Goal: Information Seeking & Learning: Learn about a topic

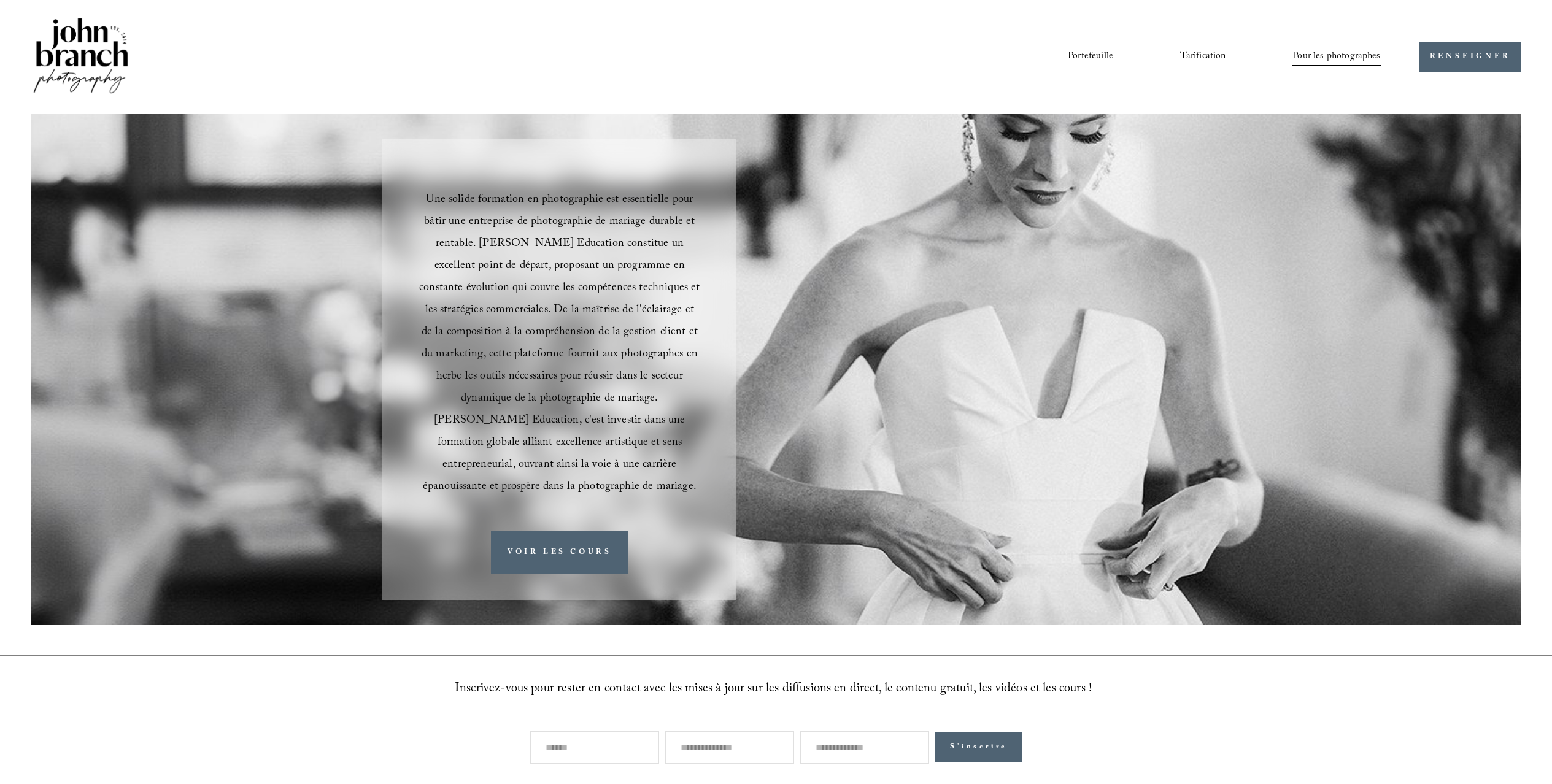
click at [1079, 53] on font "Portefeuille" at bounding box center [1091, 56] width 46 height 17
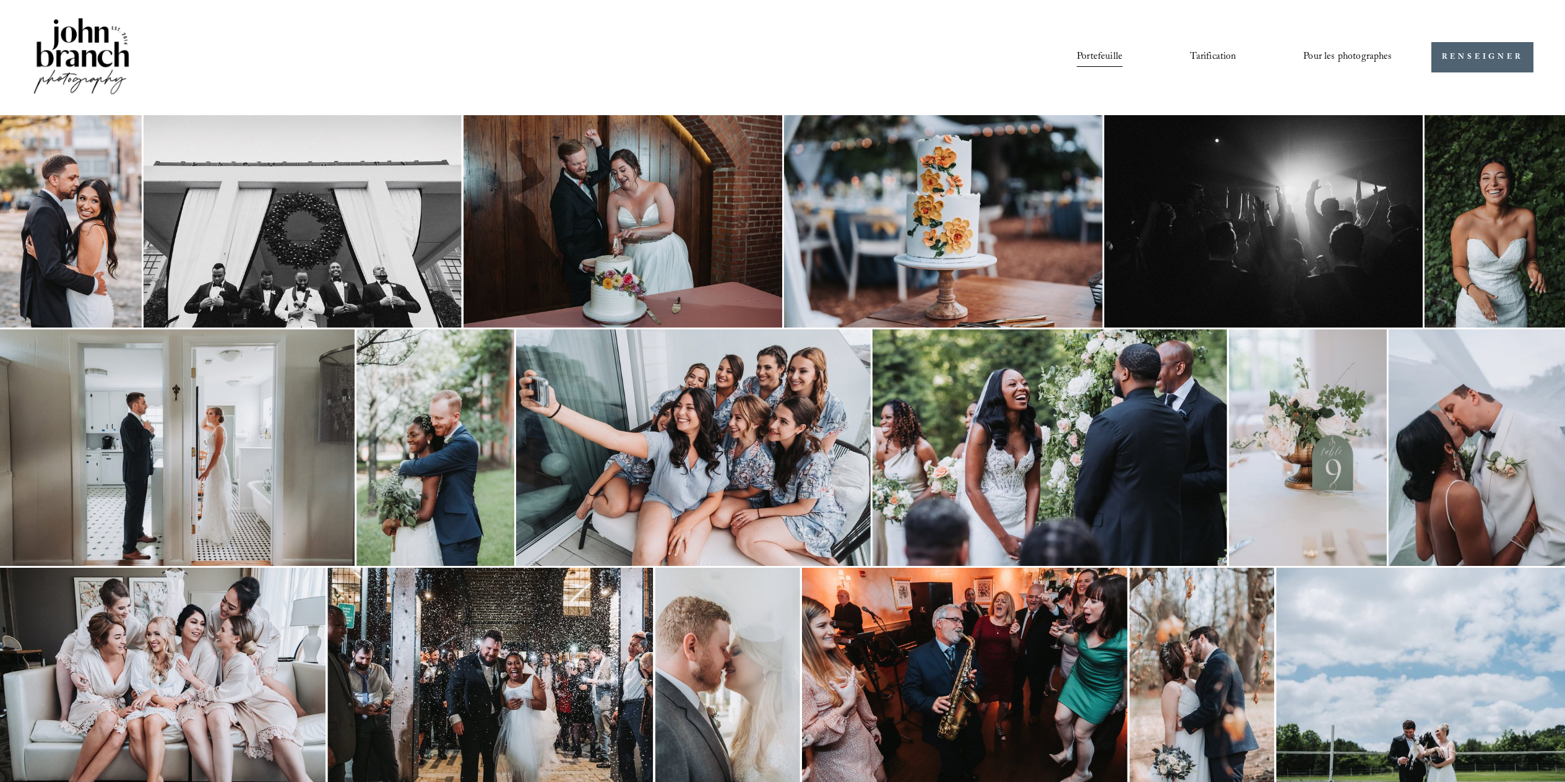
click at [85, 62] on img at bounding box center [82, 57] width 100 height 84
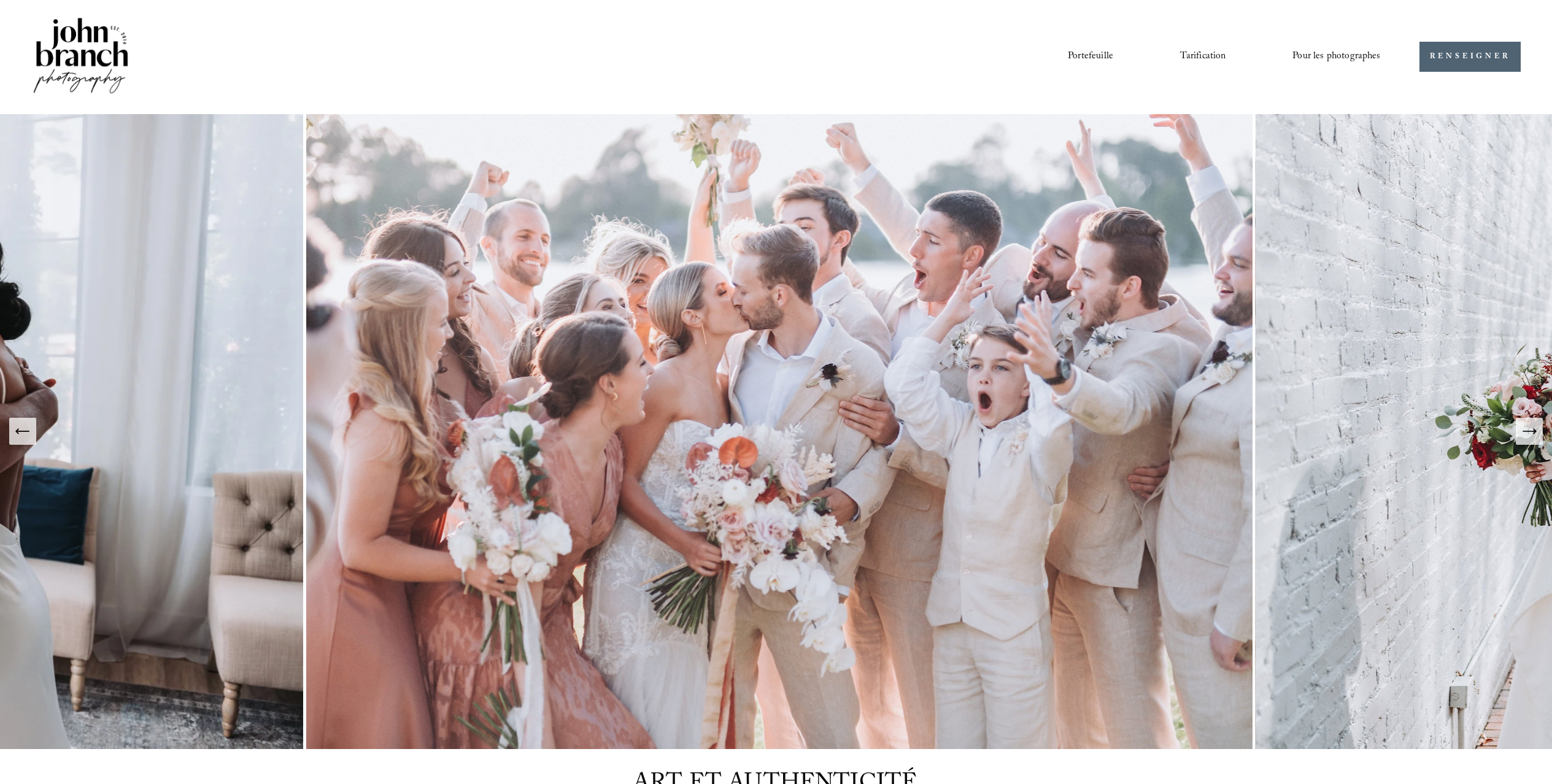
click at [1099, 51] on font "Portefeuille" at bounding box center [1091, 56] width 46 height 17
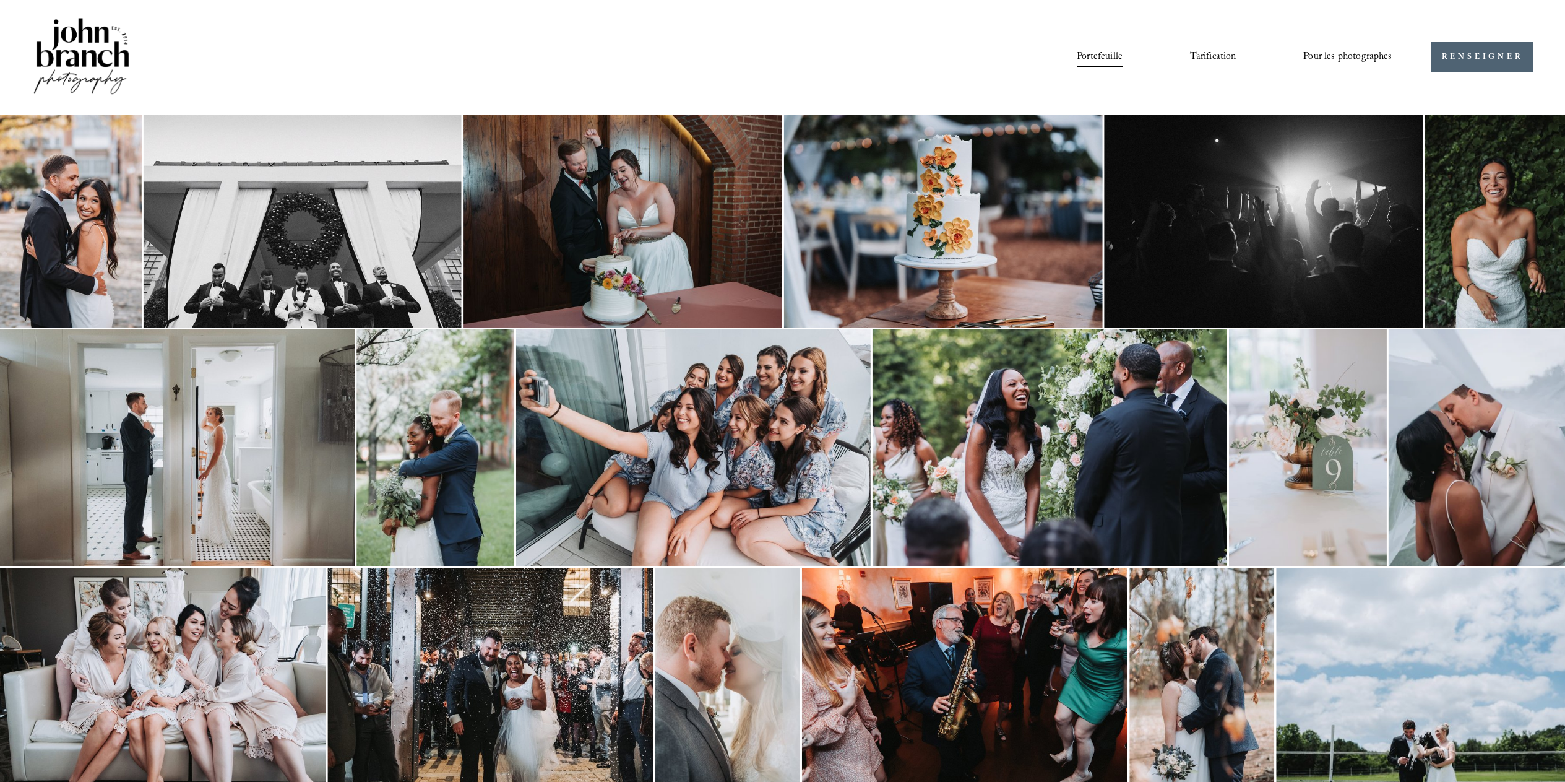
click at [1219, 58] on font "Tarification" at bounding box center [1213, 57] width 46 height 17
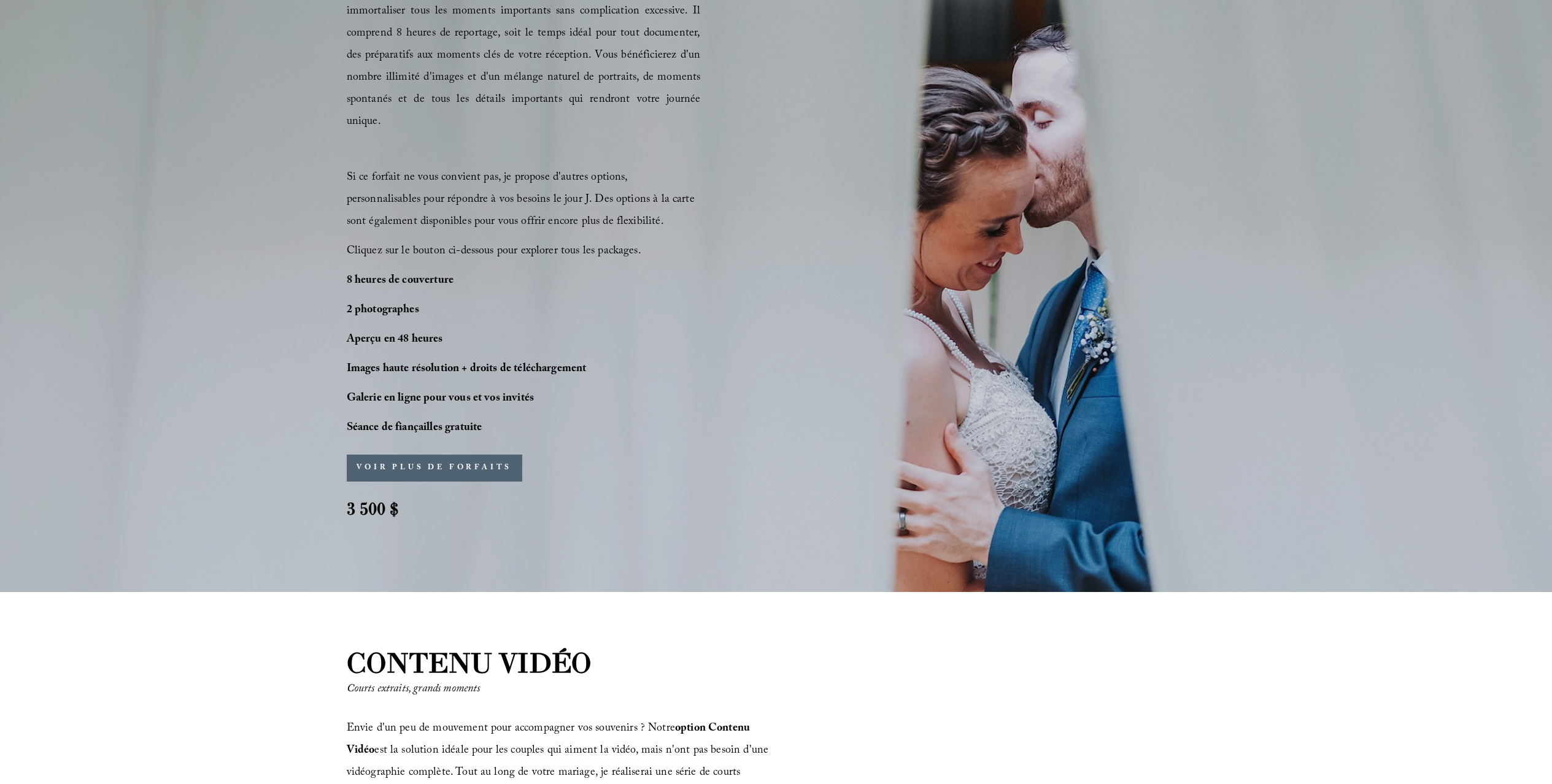
scroll to position [971, 0]
click at [481, 461] on font "VOIR PLUS DE FORFAITS" at bounding box center [434, 467] width 156 height 12
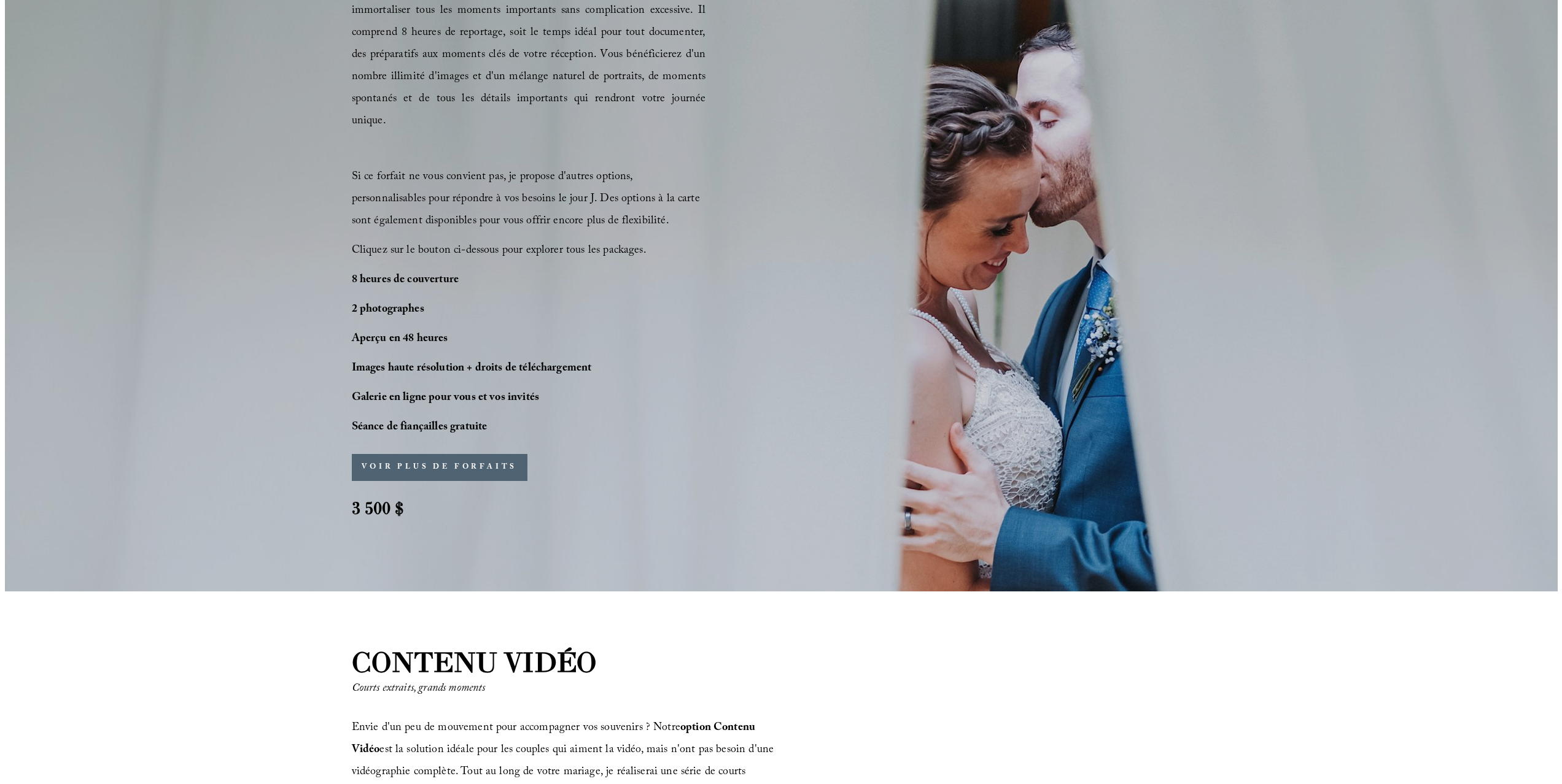
scroll to position [974, 0]
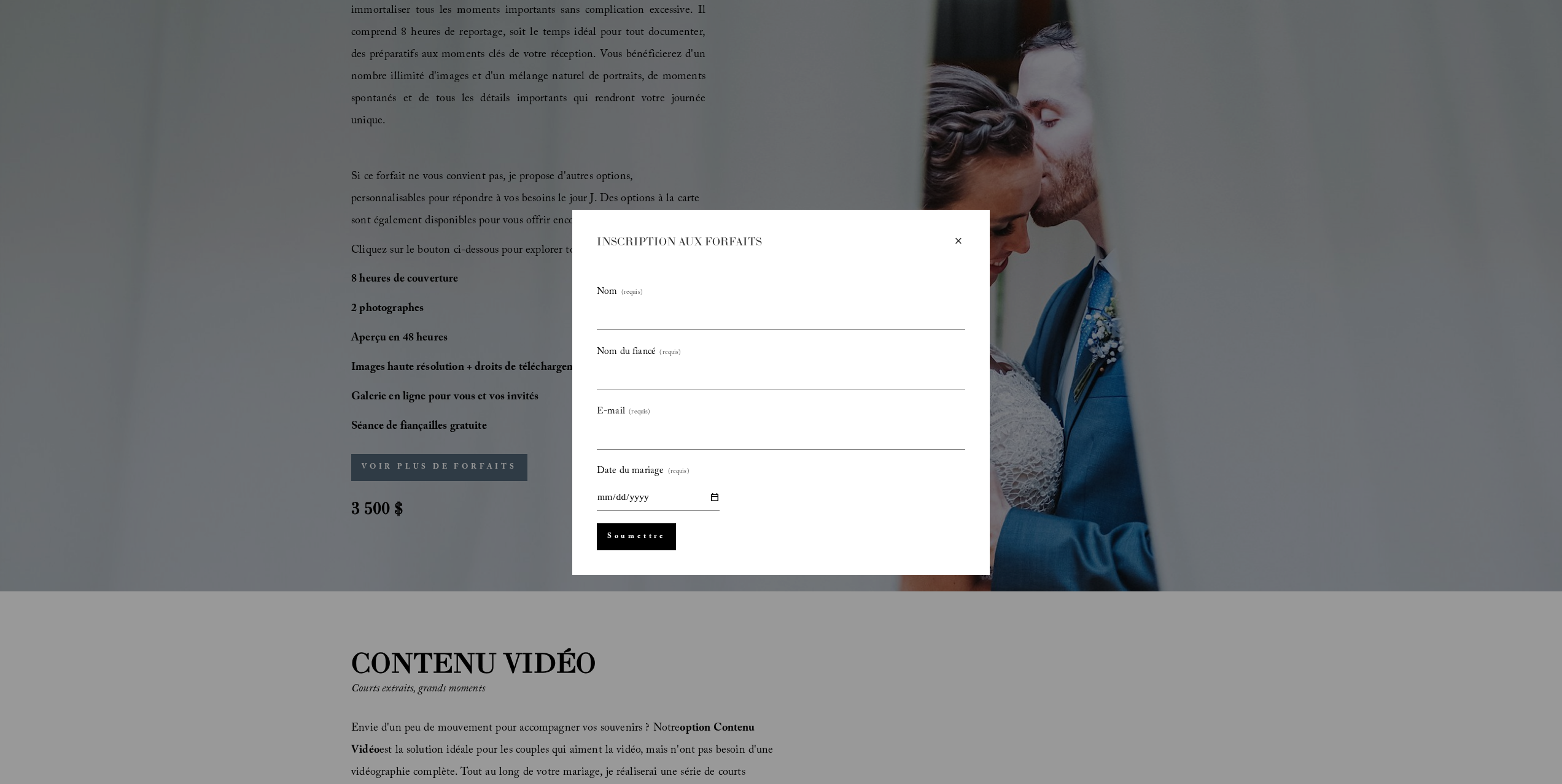
click at [962, 240] on div "×" at bounding box center [958, 241] width 14 height 14
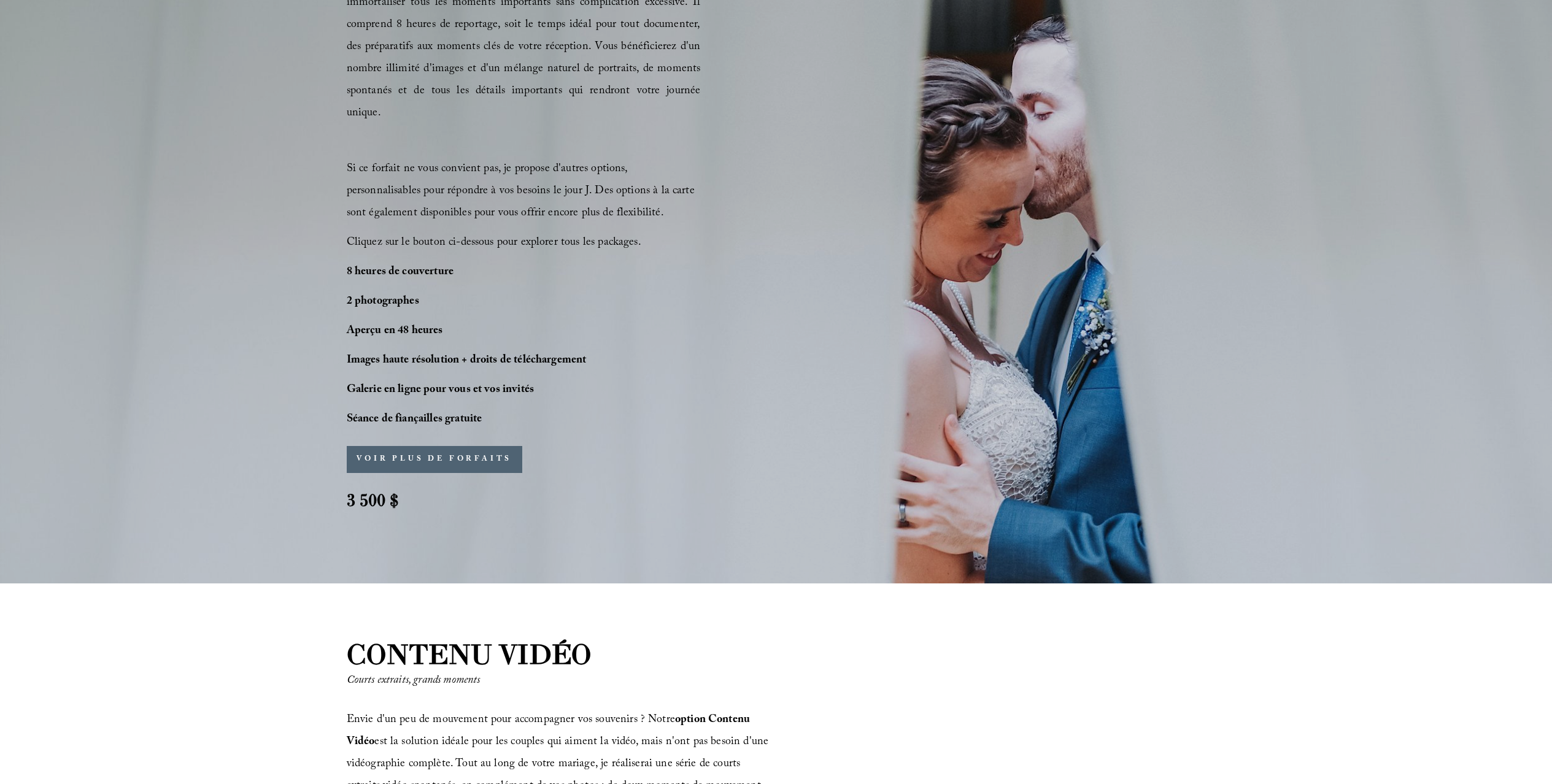
scroll to position [1324, 0]
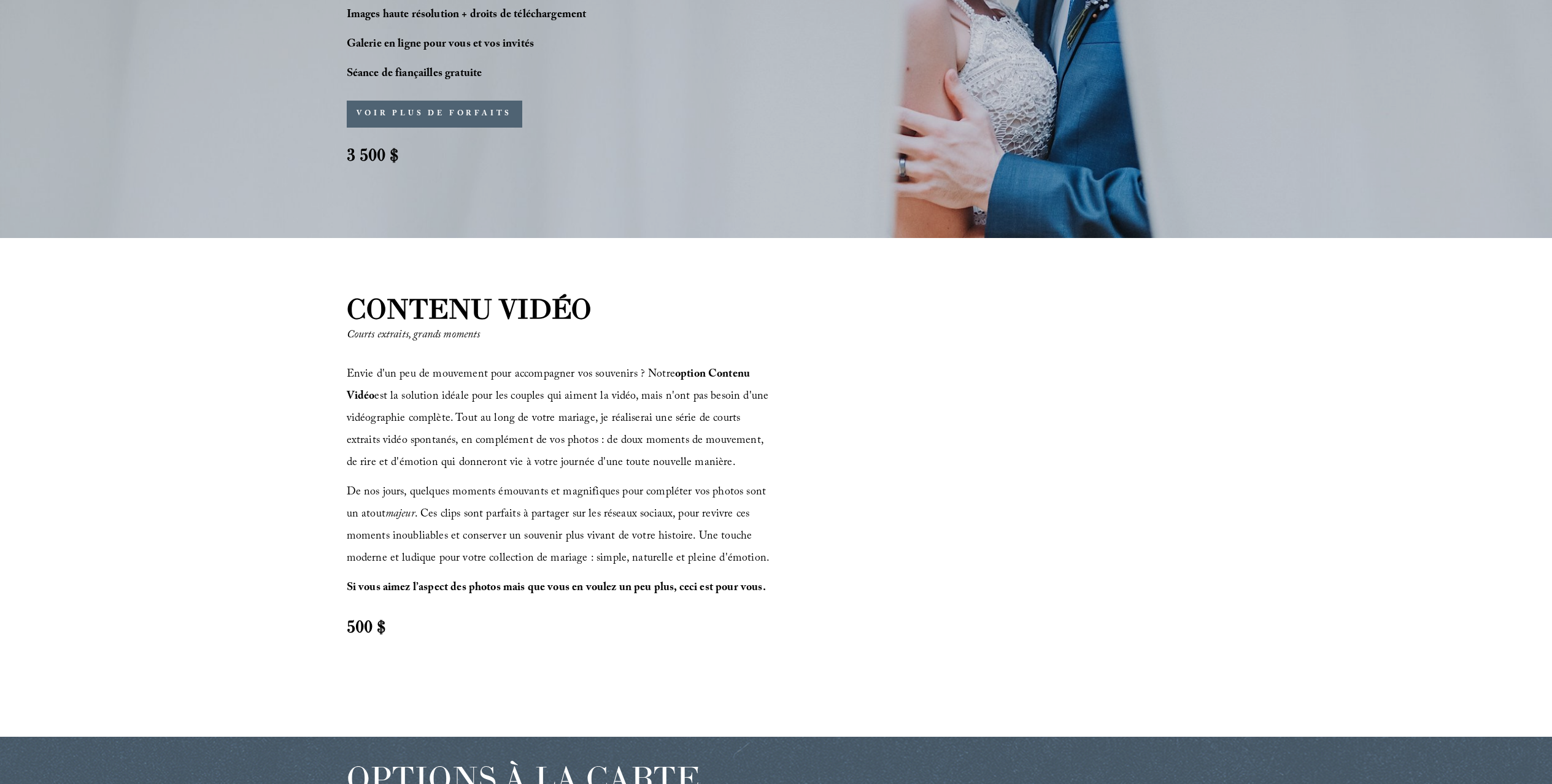
click at [1003, 510] on div at bounding box center [993, 487] width 426 height 240
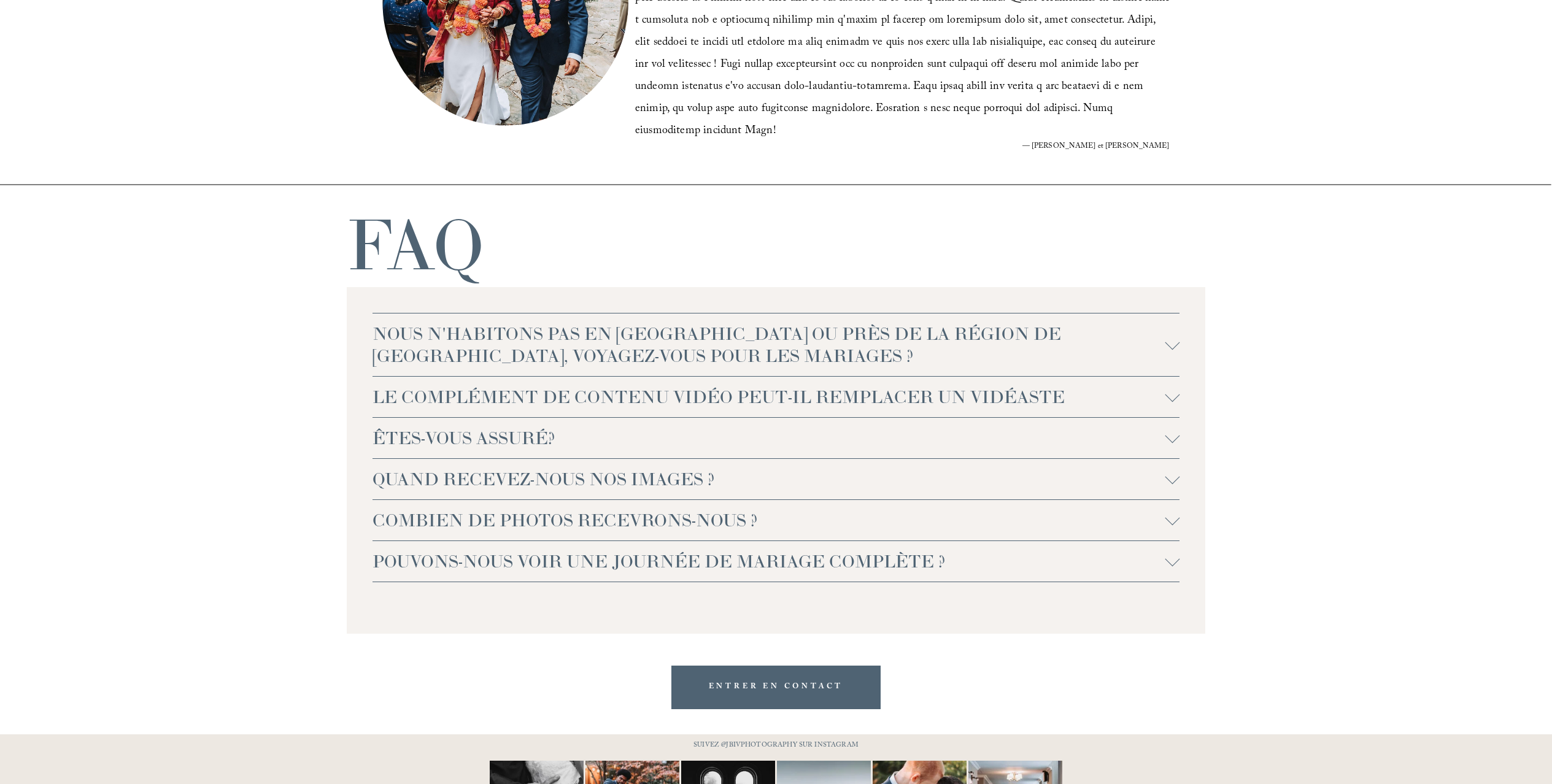
scroll to position [2736, 0]
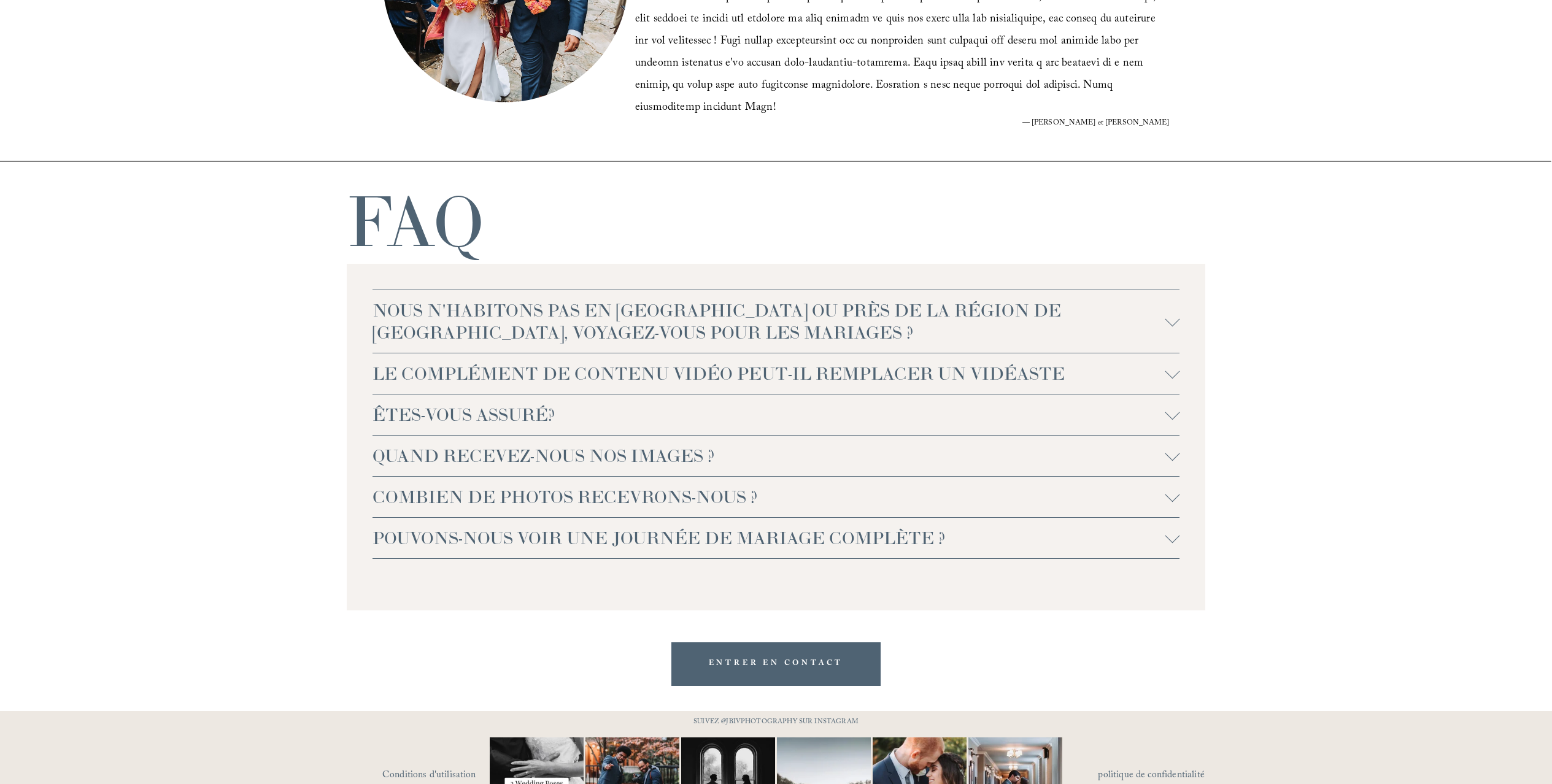
click at [1171, 364] on div at bounding box center [1172, 371] width 15 height 15
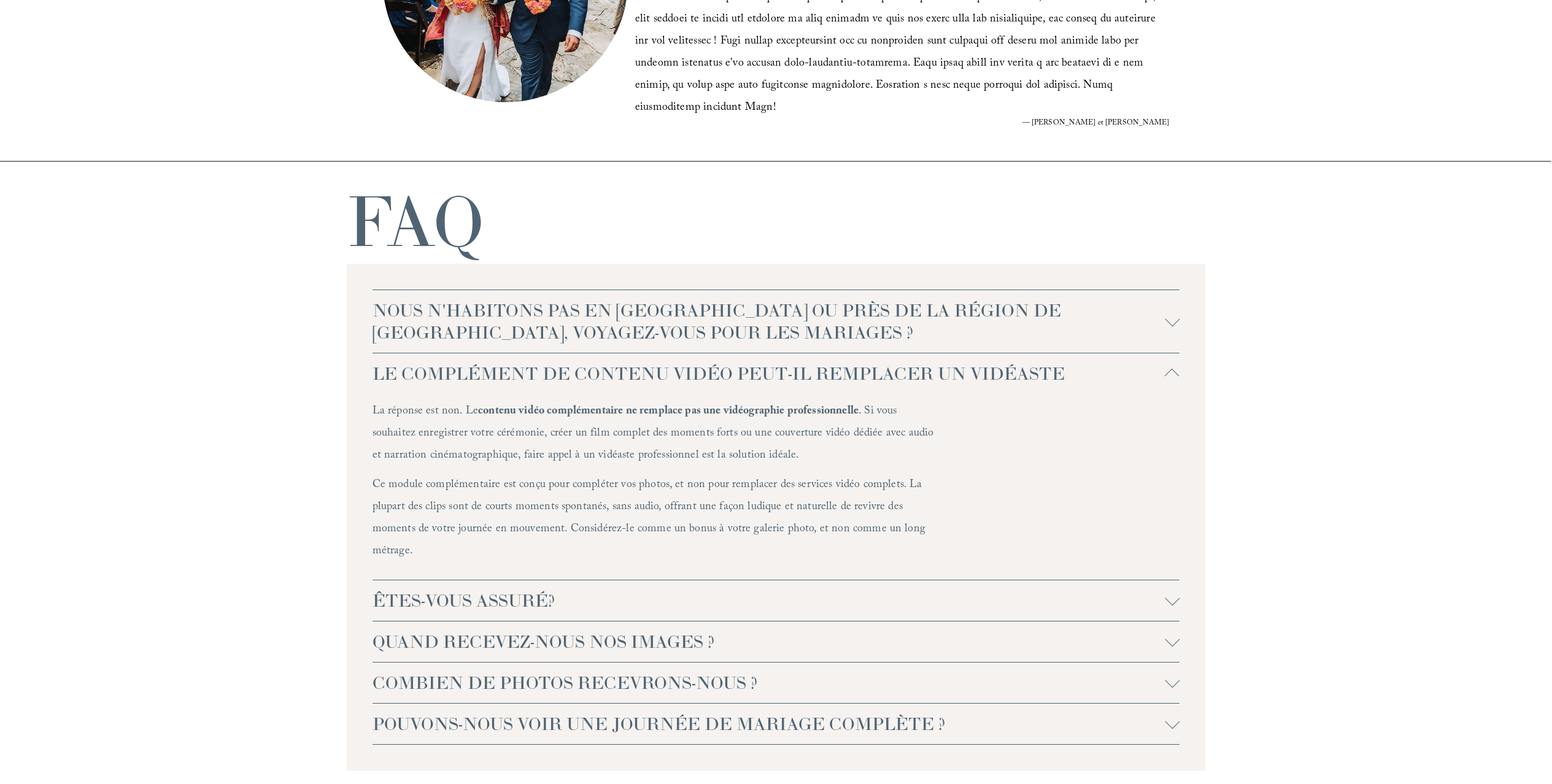
click at [1172, 673] on div at bounding box center [1172, 680] width 15 height 15
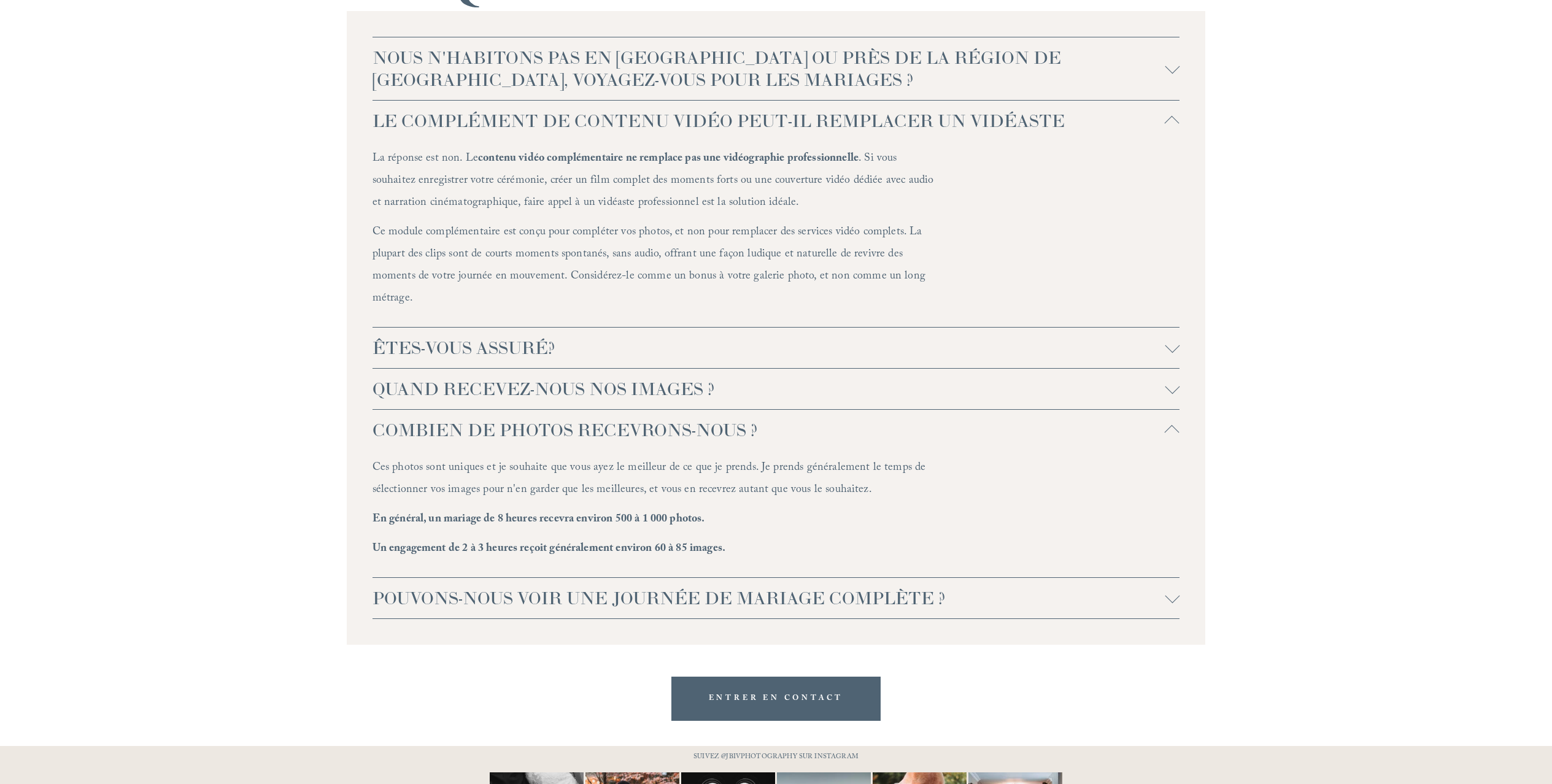
scroll to position [3006, 0]
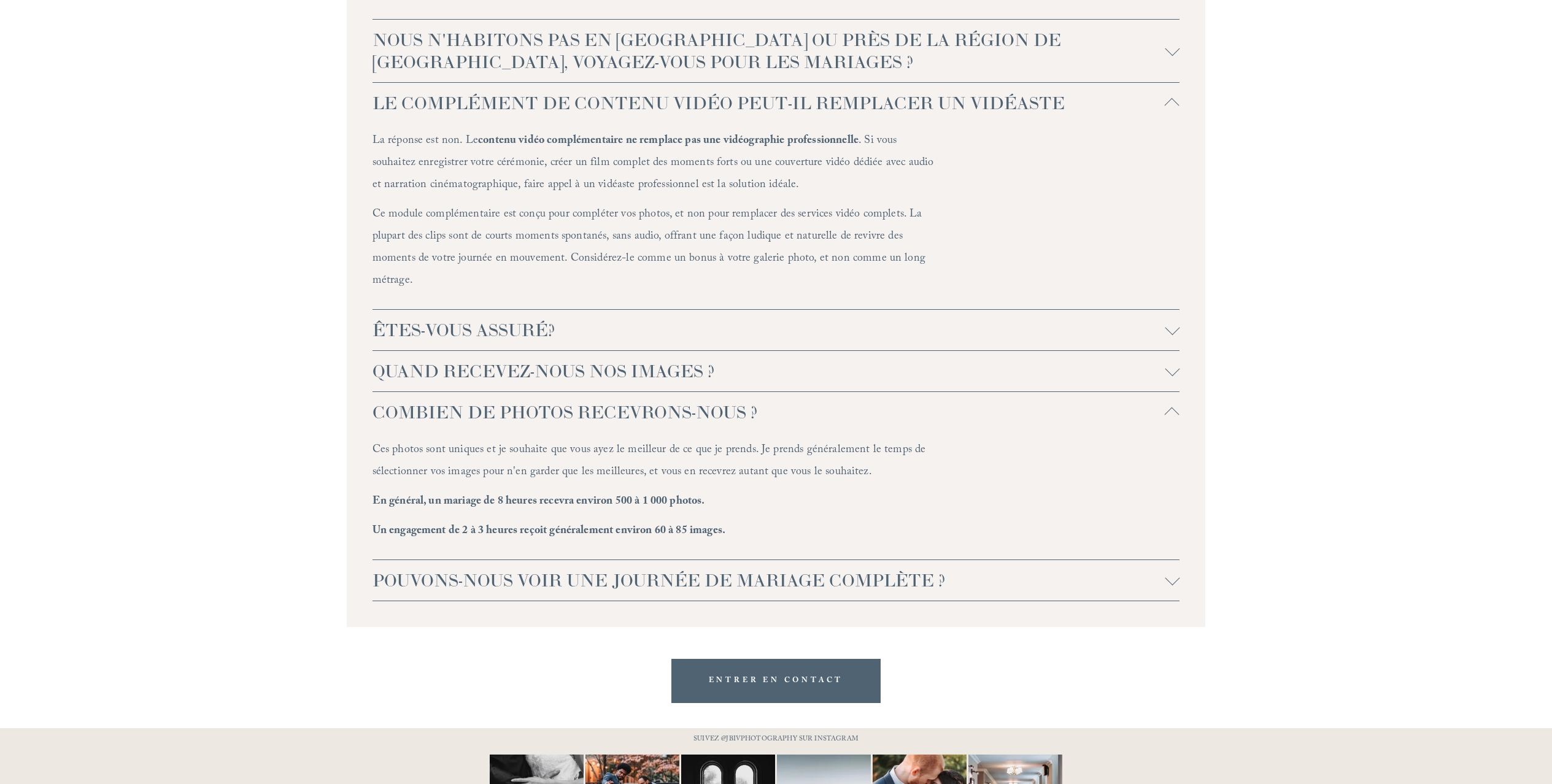
click at [1174, 571] on div at bounding box center [1172, 578] width 15 height 15
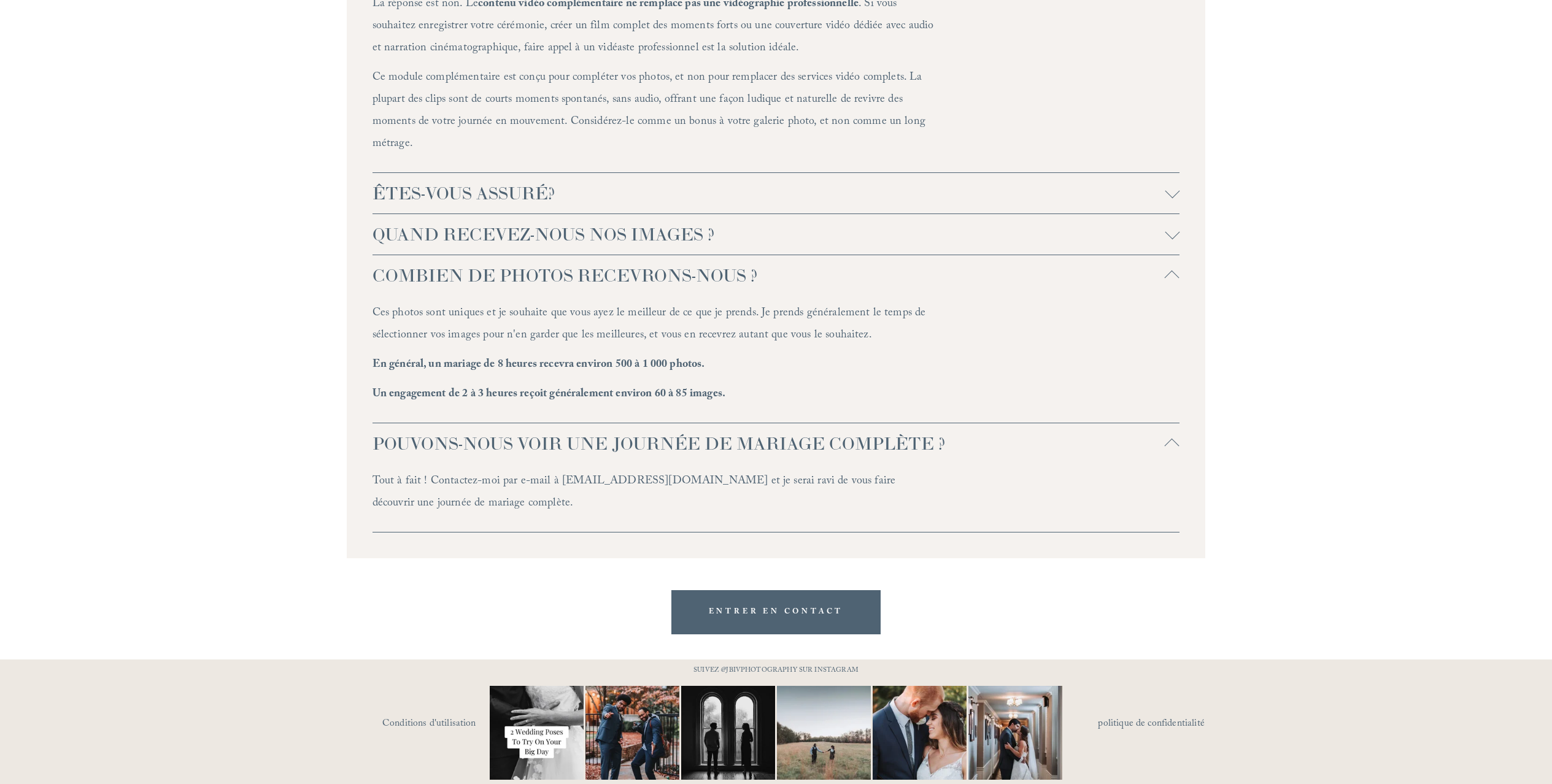
scroll to position [3151, 0]
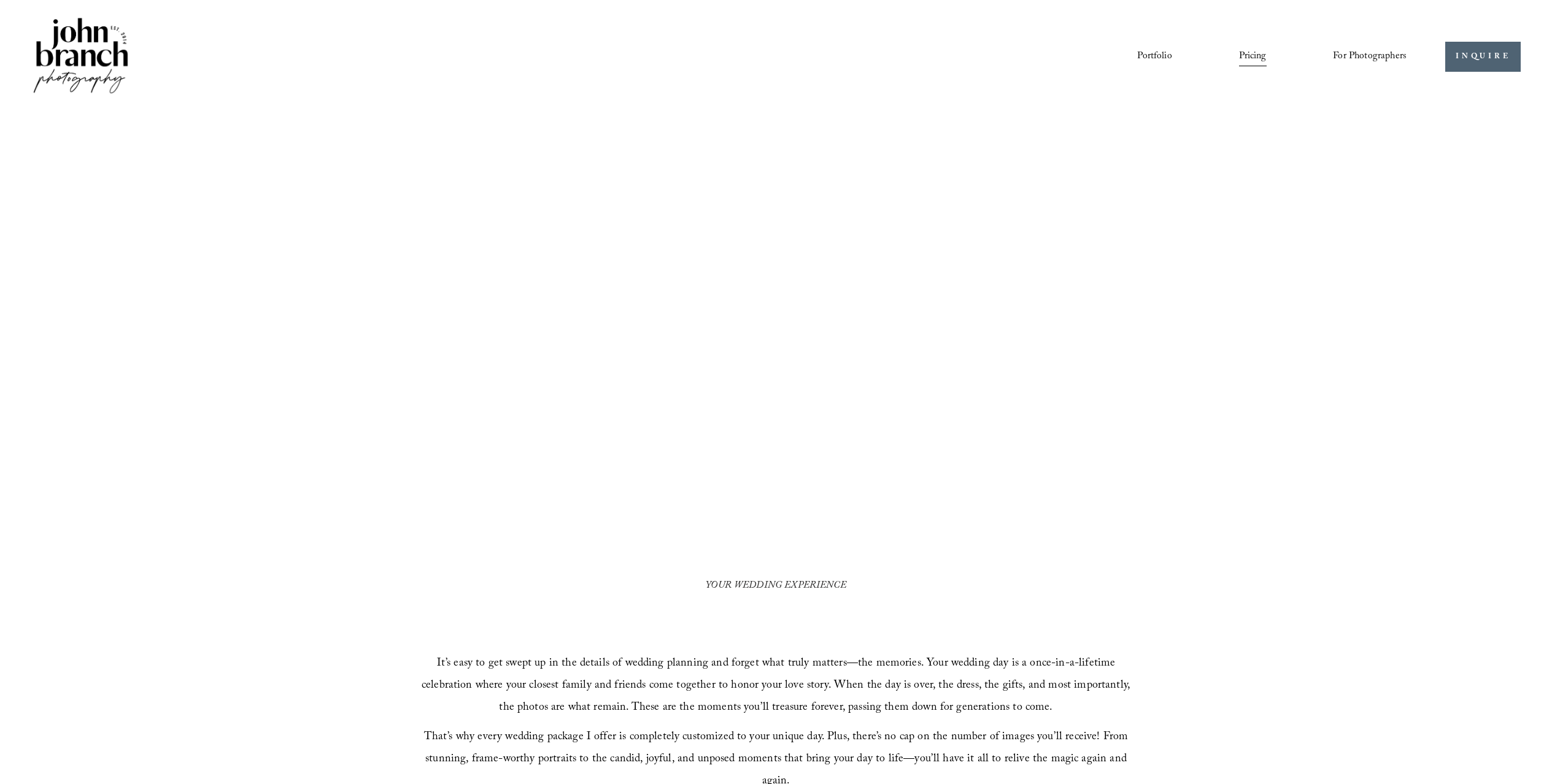
scroll to position [2770, 0]
